Goal: Transaction & Acquisition: Purchase product/service

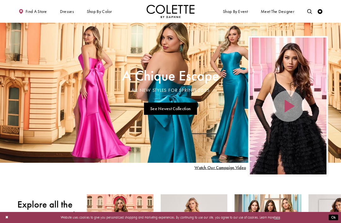
click at [0, 0] on span "PROM DRESSES" at bounding box center [0, 0] width 0 height 0
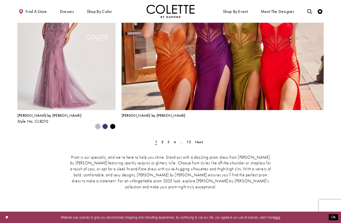
scroll to position [1062, 0]
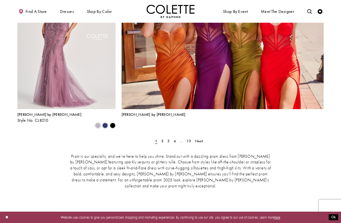
click at [201, 139] on span "Next" at bounding box center [199, 141] width 8 height 5
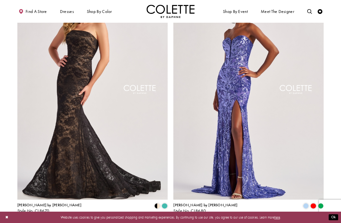
scroll to position [883, 0]
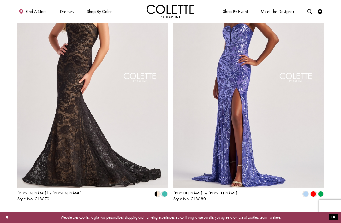
click at [198, 212] on span "Next" at bounding box center [196, 214] width 8 height 5
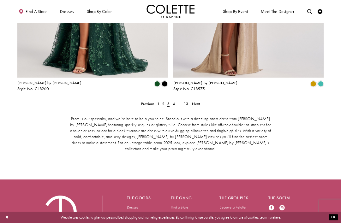
scroll to position [996, 0]
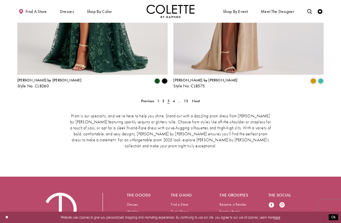
click at [195, 99] on span "Next" at bounding box center [196, 101] width 8 height 5
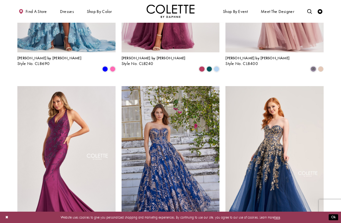
scroll to position [589, 0]
click at [192, 188] on img "Visit Colette by Daphne Style No. CL5101 Page" at bounding box center [171, 157] width 98 height 143
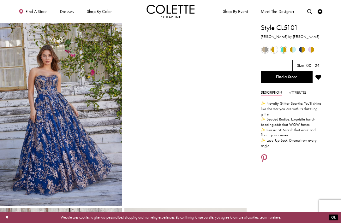
click at [299, 50] on span "Product color controls state depends on size chosen" at bounding box center [302, 50] width 6 height 6
click at [301, 51] on span "Product color controls state depends on size chosen" at bounding box center [302, 50] width 6 height 6
click at [301, 50] on span "Product color controls state depends on size chosen" at bounding box center [302, 50] width 6 height 6
click at [301, 49] on span "Product color controls state depends on size chosen" at bounding box center [302, 50] width 6 height 6
click at [305, 46] on div "Out of Stock" at bounding box center [302, 50] width 9 height 9
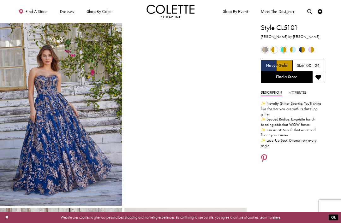
click at [305, 49] on span "Product color controls state depends on size chosen" at bounding box center [302, 50] width 6 height 6
click at [301, 49] on span "Product color controls state depends on size chosen" at bounding box center [302, 50] width 6 height 6
click at [305, 49] on span "Product color controls state depends on size chosen" at bounding box center [302, 50] width 6 height 6
click at [304, 50] on span "Product color controls state depends on size chosen" at bounding box center [302, 50] width 6 height 6
click at [305, 47] on span "Product color controls state depends on size chosen" at bounding box center [302, 50] width 6 height 6
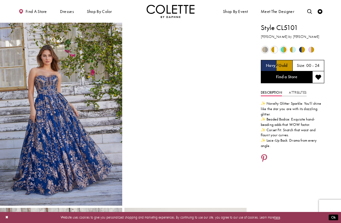
click at [266, 49] on span "Product color controls state depends on size chosen" at bounding box center [265, 50] width 6 height 6
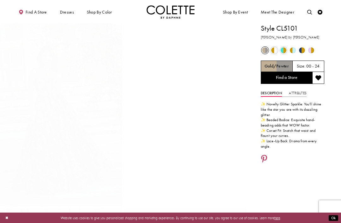
click at [266, 49] on span "Product color controls state depends on size chosen" at bounding box center [265, 50] width 6 height 6
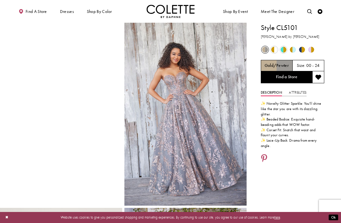
click at [305, 48] on span "Product color controls state depends on size chosen" at bounding box center [302, 50] width 6 height 6
click at [301, 50] on span "Product color controls state depends on size chosen" at bounding box center [302, 50] width 6 height 6
click at [296, 50] on div "Out of Stock" at bounding box center [293, 50] width 9 height 9
click at [300, 46] on div "Out of Stock" at bounding box center [302, 50] width 9 height 9
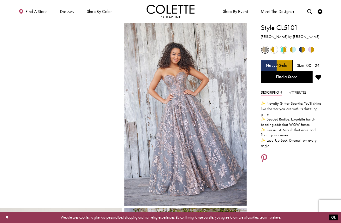
click at [286, 50] on span "Product color controls state depends on size chosen" at bounding box center [284, 50] width 6 height 6
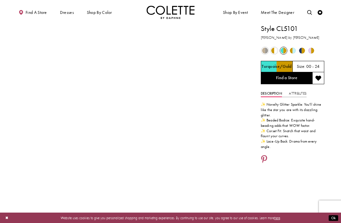
click at [277, 50] on span "Product color controls state depends on size chosen" at bounding box center [274, 50] width 6 height 6
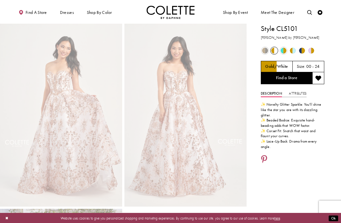
click at [295, 47] on span "Product color controls state depends on size chosen" at bounding box center [293, 50] width 6 height 6
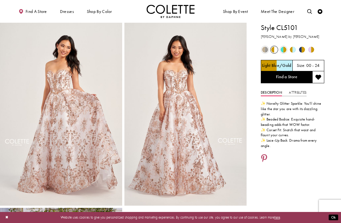
click at [295, 51] on span "Product color controls state depends on size chosen" at bounding box center [293, 50] width 6 height 6
click at [303, 47] on span "Product color controls state depends on size chosen" at bounding box center [302, 50] width 6 height 6
click at [307, 50] on div "Out of Stock" at bounding box center [311, 50] width 9 height 9
click at [305, 46] on div "Out of Stock" at bounding box center [302, 50] width 9 height 9
click at [305, 49] on span "Product color controls state depends on size chosen" at bounding box center [302, 50] width 6 height 6
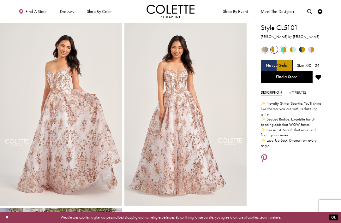
click at [283, 64] on h5 "Navy/Gold" at bounding box center [277, 66] width 22 height 5
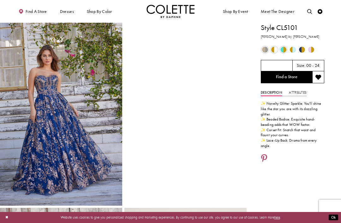
click at [302, 91] on link "Attributes" at bounding box center [297, 92] width 17 height 7
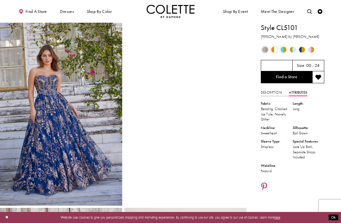
click at [304, 92] on link "Attributes" at bounding box center [298, 92] width 18 height 7
click at [311, 50] on span "Product color controls state depends on size chosen" at bounding box center [311, 50] width 6 height 6
click at [315, 49] on div "Out of Stock" at bounding box center [311, 50] width 9 height 9
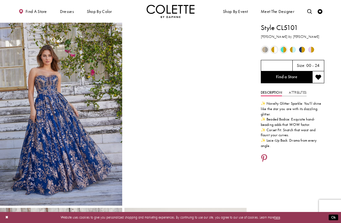
click at [305, 50] on span "Product color controls state depends on size chosen" at bounding box center [302, 50] width 6 height 6
click at [293, 52] on span "Product color controls state depends on size chosen" at bounding box center [293, 50] width 6 height 6
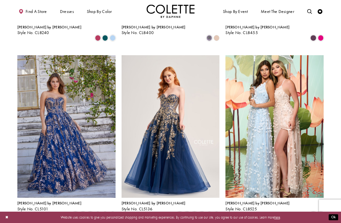
scroll to position [797, 0]
click at [140, 149] on img "Visit Colette by Daphne Style No. CL5136 Page" at bounding box center [171, 126] width 98 height 143
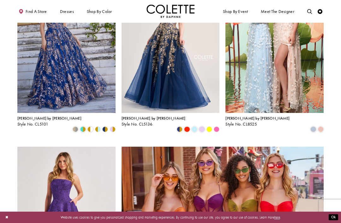
scroll to position [851, 0]
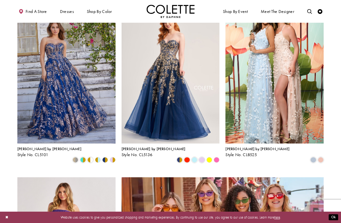
click at [89, 92] on img "Visit Colette by Daphne Style No. CL5101 Page" at bounding box center [66, 72] width 98 height 143
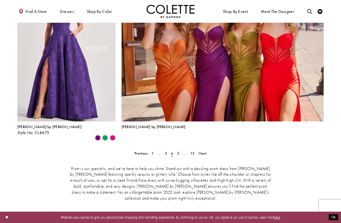
click at [202, 151] on span "Next" at bounding box center [203, 153] width 8 height 5
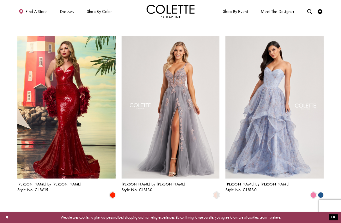
scroll to position [639, 0]
click at [307, 136] on img "Visit Colette by Daphne Style No. CL8180 Page" at bounding box center [275, 107] width 98 height 143
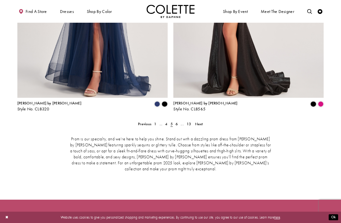
scroll to position [996, 0]
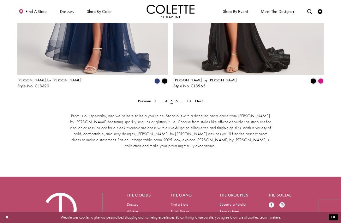
click at [201, 99] on span "Next" at bounding box center [199, 101] width 8 height 5
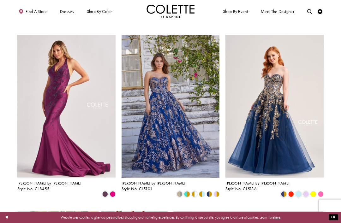
scroll to position [640, 0]
click at [189, 111] on img "Visit Colette by Daphne Style No. CL5101 Page" at bounding box center [171, 106] width 98 height 143
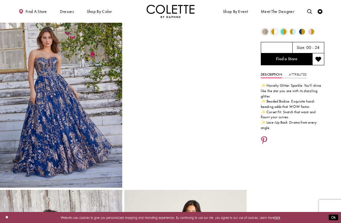
scroll to position [19, 0]
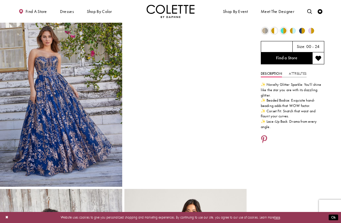
click at [301, 31] on span "Product color controls state depends on size chosen" at bounding box center [302, 31] width 6 height 6
click at [309, 44] on h5 "00 - 24" at bounding box center [314, 46] width 14 height 5
click at [317, 45] on h5 "00 - 24" at bounding box center [314, 46] width 14 height 5
click at [304, 56] on link "Find a Store" at bounding box center [287, 58] width 52 height 12
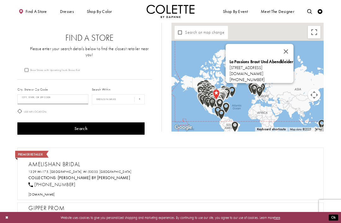
click at [35, 97] on input "City, State, or ZIP Code" at bounding box center [52, 99] width 71 height 10
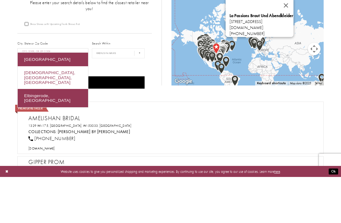
click at [31, 112] on div "Jermanai, Meghalaya, India" at bounding box center [53, 123] width 70 height 23
type input "**********"
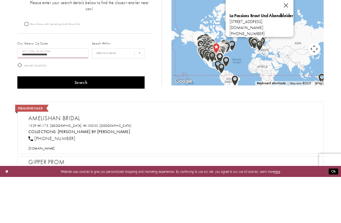
click at [27, 94] on input "**********" at bounding box center [52, 99] width 71 height 10
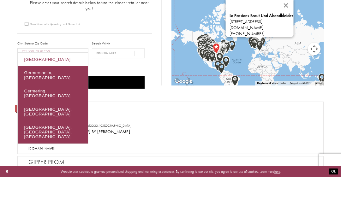
click at [37, 99] on div "Germany" at bounding box center [53, 105] width 70 height 13
type input "*******"
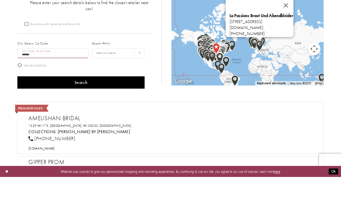
click at [50, 123] on button "Search" at bounding box center [80, 129] width 127 height 12
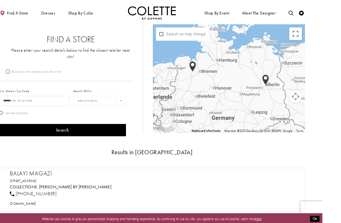
scroll to position [1, 0]
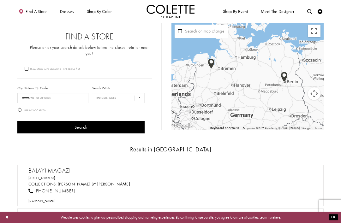
click at [317, 94] on button "Map camera controls" at bounding box center [314, 94] width 13 height 13
click at [296, 95] on button "Move right" at bounding box center [298, 94] width 13 height 13
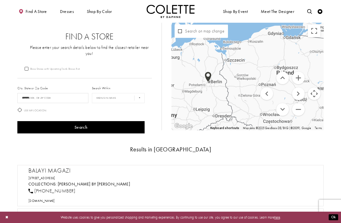
click at [282, 108] on button "Move down" at bounding box center [282, 109] width 13 height 13
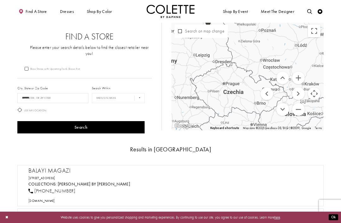
click at [281, 108] on button "Move down" at bounding box center [282, 109] width 13 height 13
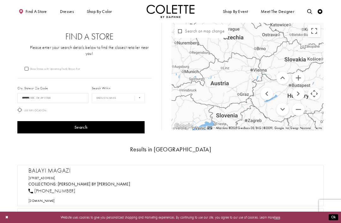
click at [262, 91] on button "Move left" at bounding box center [267, 94] width 13 height 13
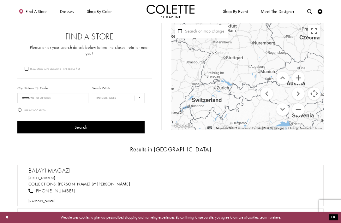
click at [265, 92] on button "Move left" at bounding box center [267, 94] width 13 height 13
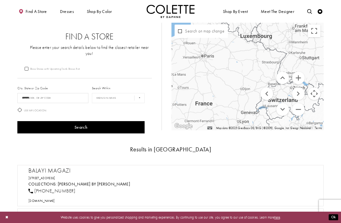
click at [298, 94] on button "Move right" at bounding box center [298, 94] width 13 height 13
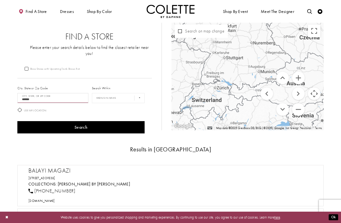
click at [56, 95] on input "*******" at bounding box center [52, 98] width 71 height 10
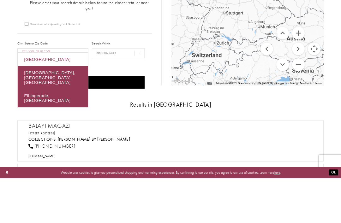
click at [28, 98] on div "Germany" at bounding box center [53, 104] width 70 height 13
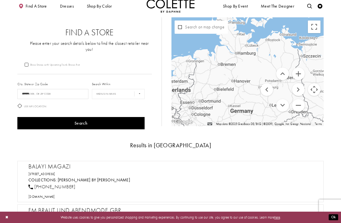
scroll to position [0, 0]
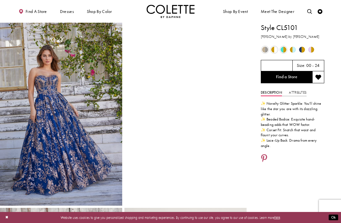
scroll to position [19, 0]
click at [301, 52] on span "Product color controls state depends on size chosen" at bounding box center [302, 50] width 6 height 6
click at [304, 48] on span "Product color controls state depends on size chosen" at bounding box center [302, 50] width 6 height 6
click at [305, 49] on span "Product color controls state depends on size chosen" at bounding box center [302, 50] width 6 height 6
click at [308, 47] on div "Out of Stock" at bounding box center [311, 50] width 9 height 9
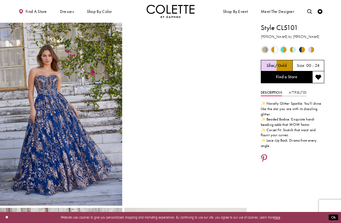
click at [287, 64] on h5 "Lilac/Gold" at bounding box center [277, 66] width 20 height 5
click at [300, 51] on span "Product color controls state depends on size chosen" at bounding box center [302, 50] width 6 height 6
click at [301, 49] on span "Product color controls state depends on size chosen" at bounding box center [302, 50] width 6 height 6
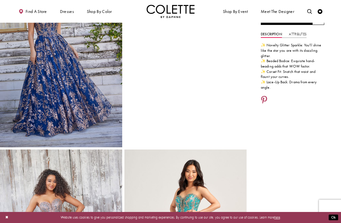
scroll to position [56, 0]
